Goal: Task Accomplishment & Management: Use online tool/utility

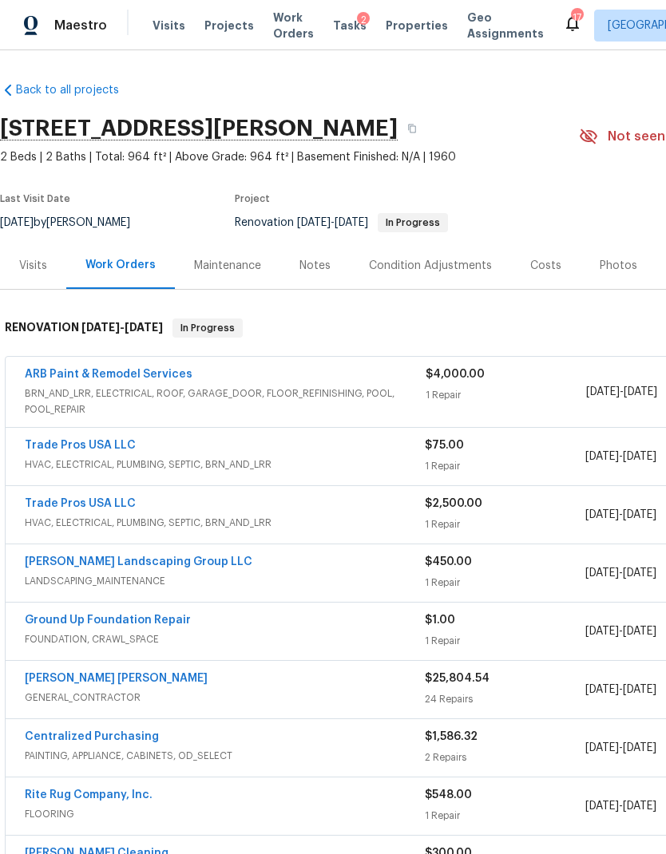
click at [536, 264] on div "Costs" at bounding box center [545, 266] width 31 height 16
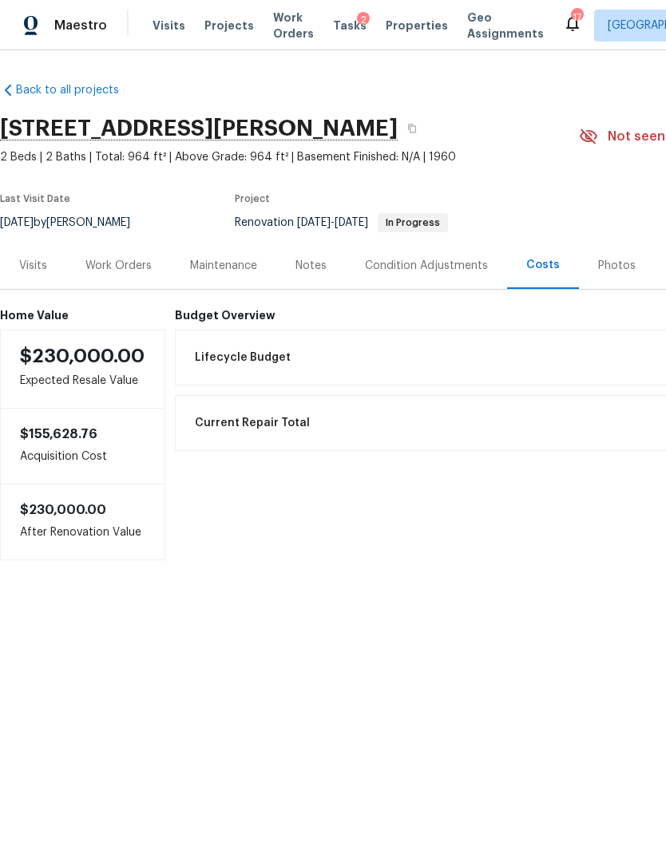
click at [106, 265] on div "Work Orders" at bounding box center [118, 266] width 66 height 16
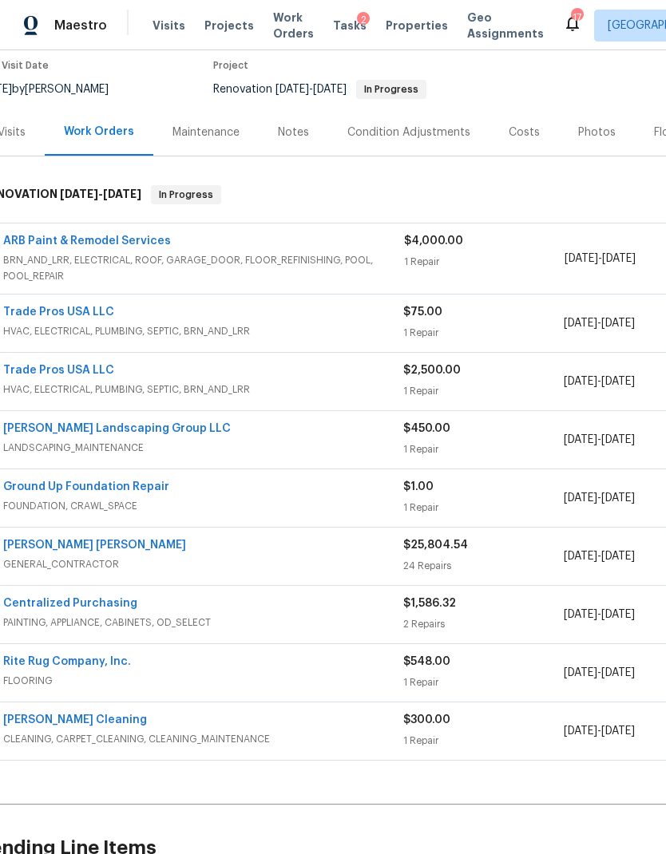
scroll to position [133, 20]
click at [130, 548] on link "[PERSON_NAME] [PERSON_NAME]" at bounding box center [96, 545] width 183 height 11
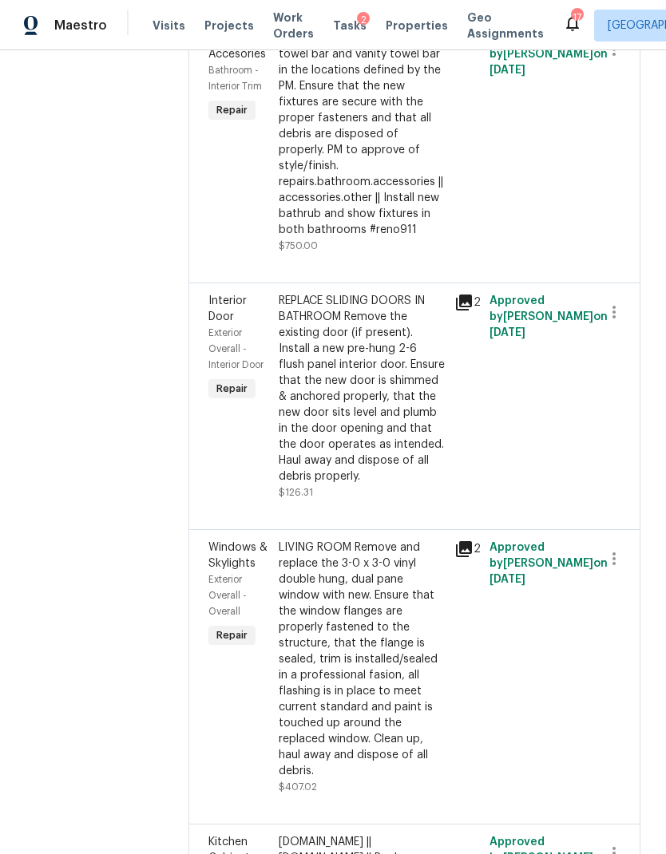
scroll to position [1228, 0]
click at [402, 237] on div "Install a new TP holder, shower towel bar and vanity towel bar in the locations…" at bounding box center [362, 134] width 166 height 208
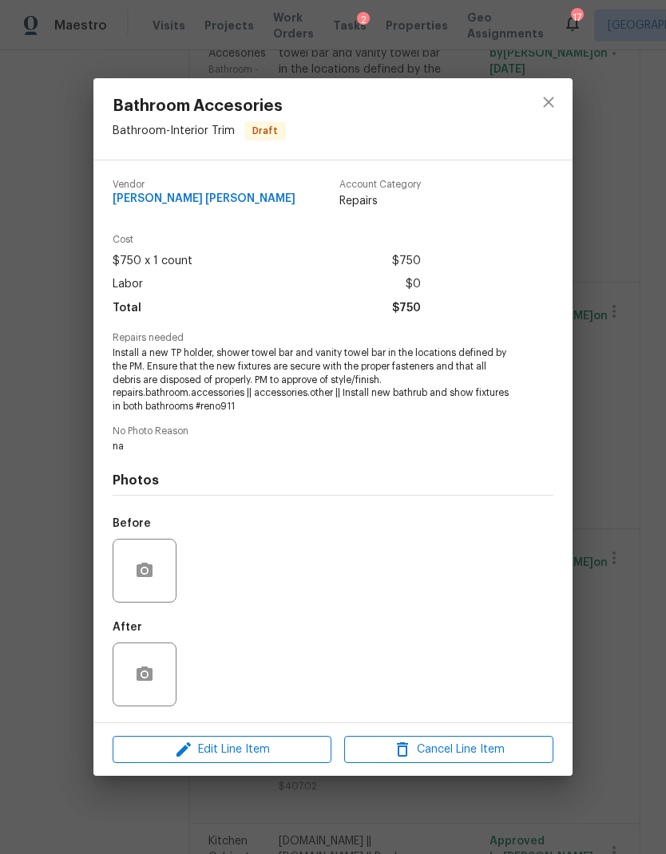
click at [292, 751] on span "Edit Line Item" at bounding box center [221, 750] width 209 height 20
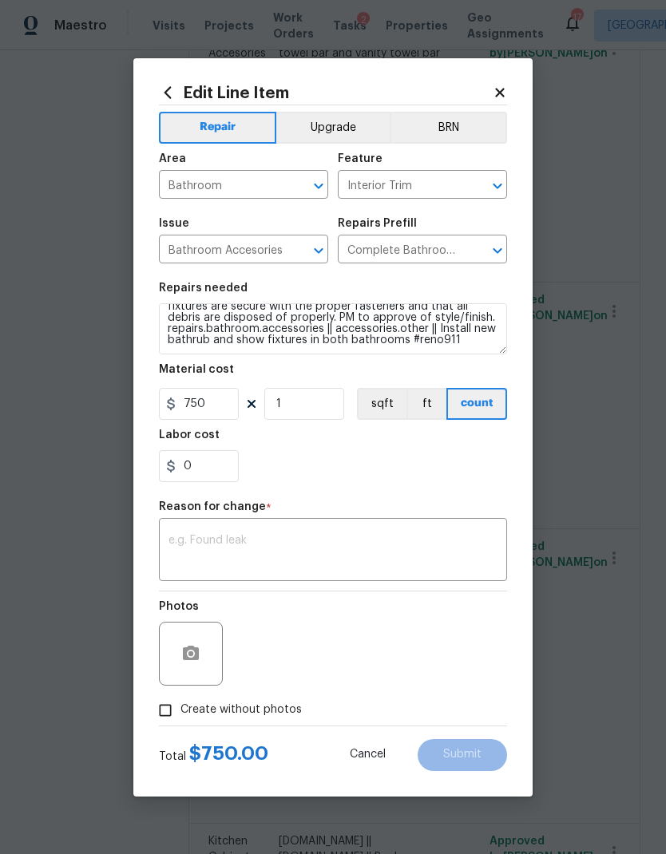
scroll to position [34, 0]
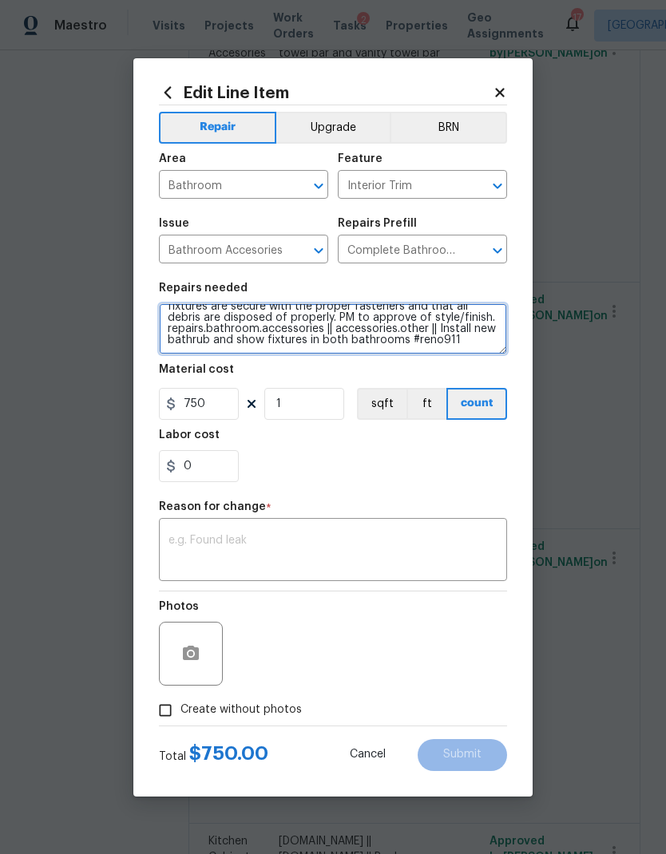
click at [197, 345] on textarea "Install a new TP holder, shower towel bar and vanity towel bar in the locations…" at bounding box center [333, 328] width 348 height 51
click at [259, 337] on textarea "Install a new TP holder, shower towel bar and vanity towel bar in the locations…" at bounding box center [333, 328] width 348 height 51
type textarea "Install a new TP holder, shower towel bar and vanity towel bar in the locations…"
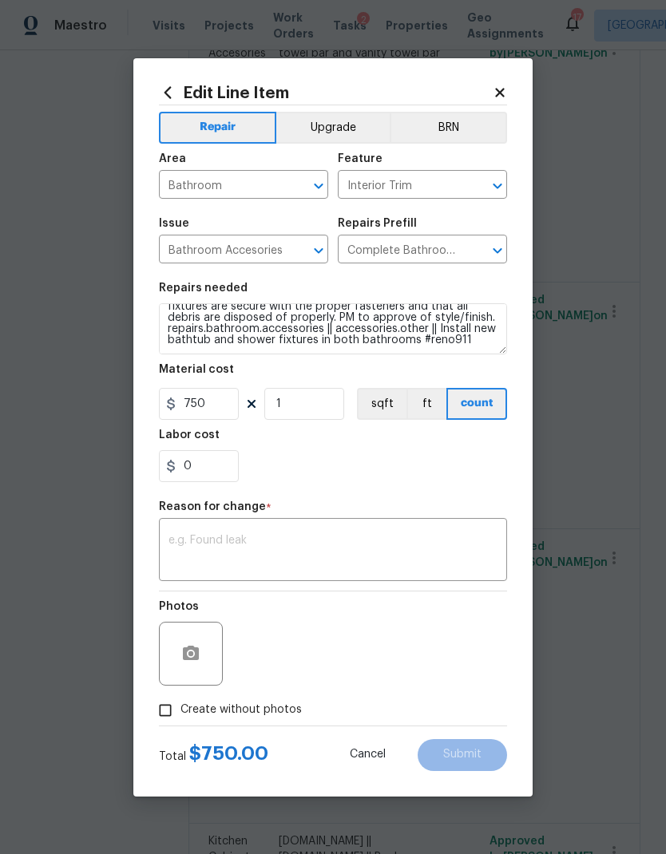
click at [390, 520] on div "Reason for change *" at bounding box center [333, 511] width 348 height 21
click at [363, 568] on textarea at bounding box center [332, 552] width 329 height 34
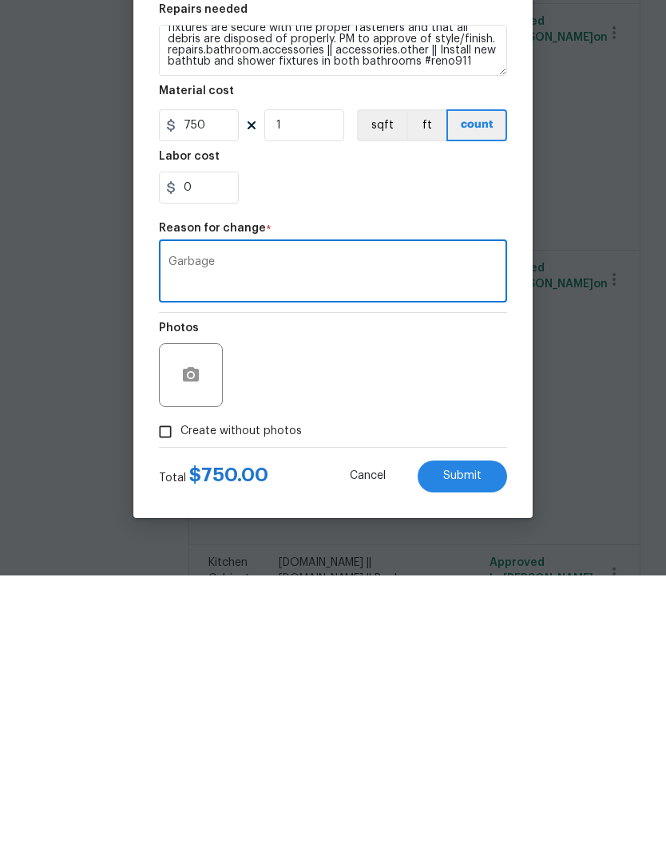
type textarea "Garbage"
click at [190, 522] on div "Garbage x ​" at bounding box center [333, 551] width 348 height 59
type textarea "Verbiage"
click at [443, 749] on span "Submit" at bounding box center [462, 755] width 38 height 12
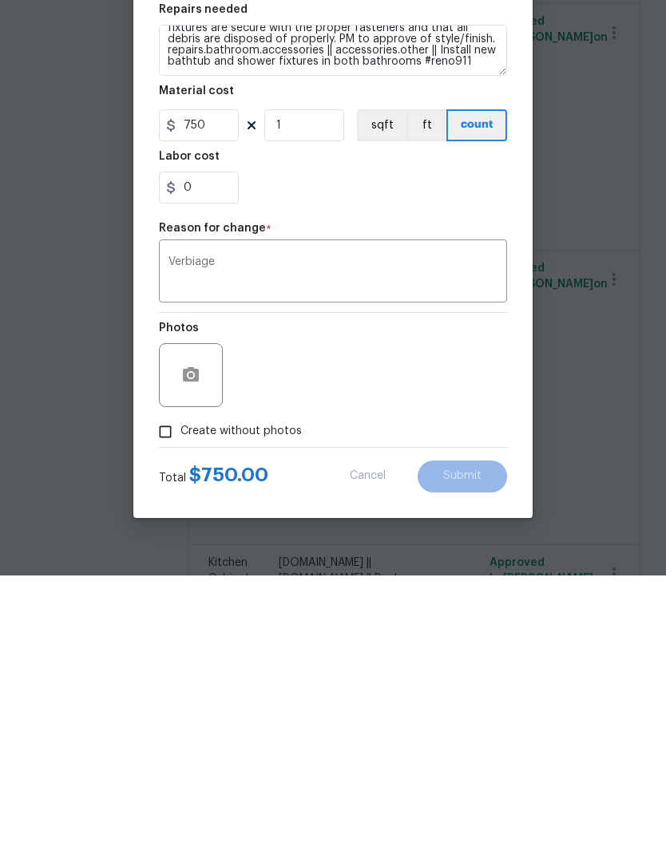
scroll to position [64, 0]
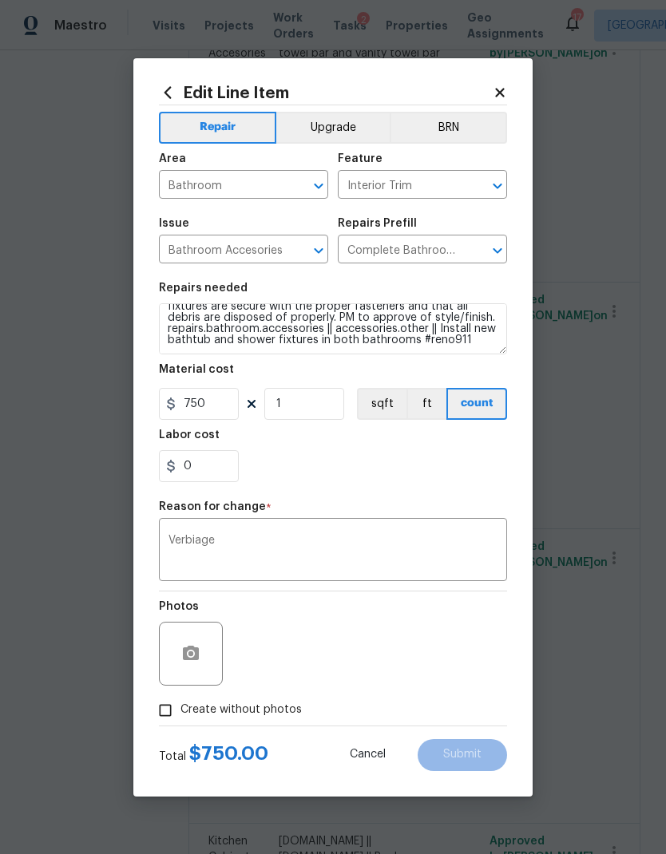
type textarea "Install a new TP holder, shower towel bar and vanity towel bar in the locations…"
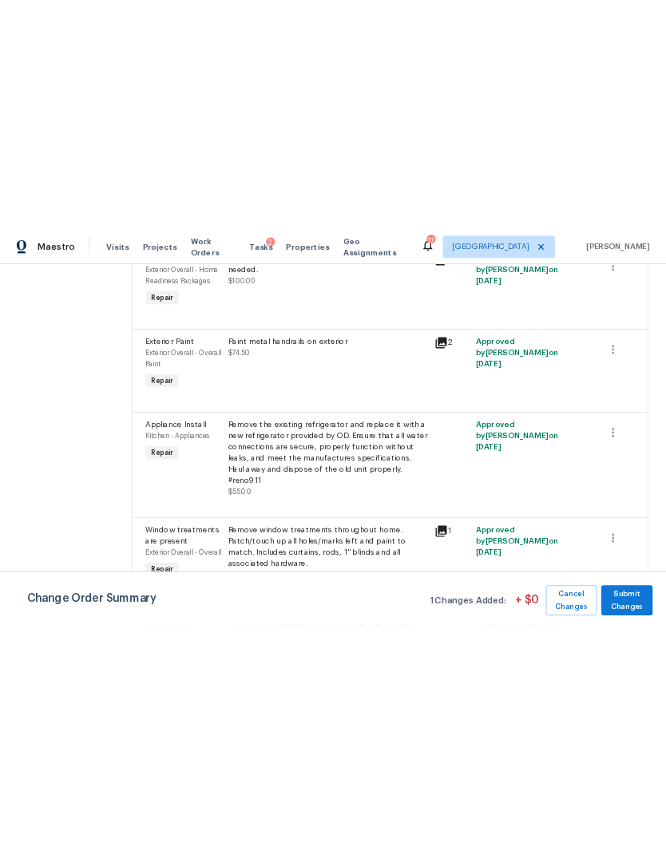
scroll to position [0, 0]
